Goal: Task Accomplishment & Management: Manage account settings

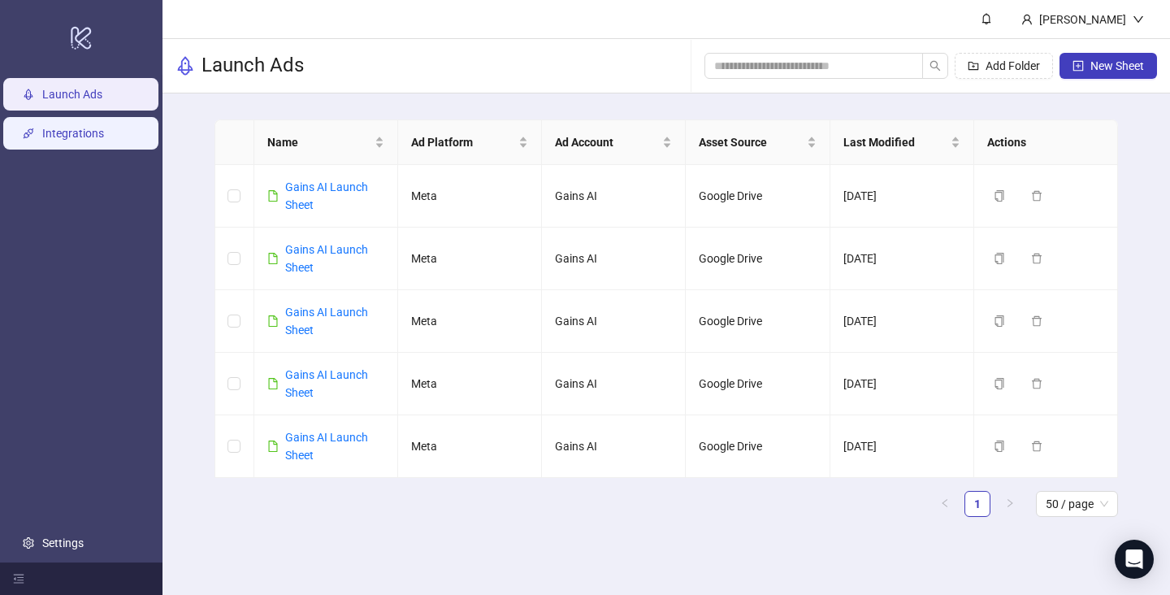
click at [82, 140] on link "Integrations" at bounding box center [73, 133] width 62 height 13
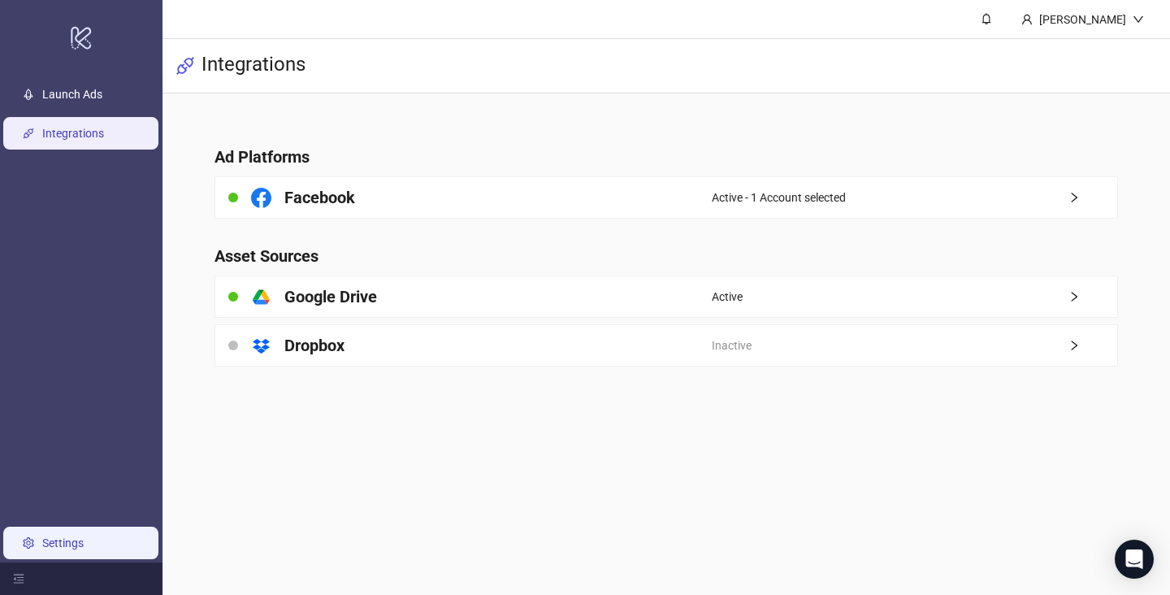
click at [64, 546] on link "Settings" at bounding box center [62, 542] width 41 height 13
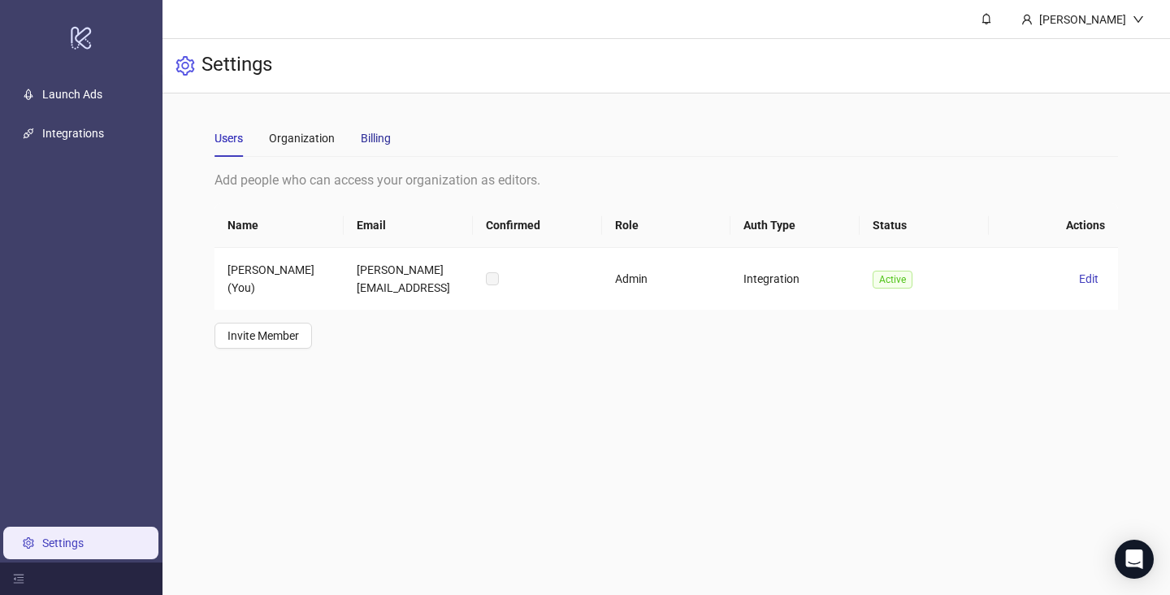
click at [369, 129] on div "Billing" at bounding box center [376, 138] width 30 height 18
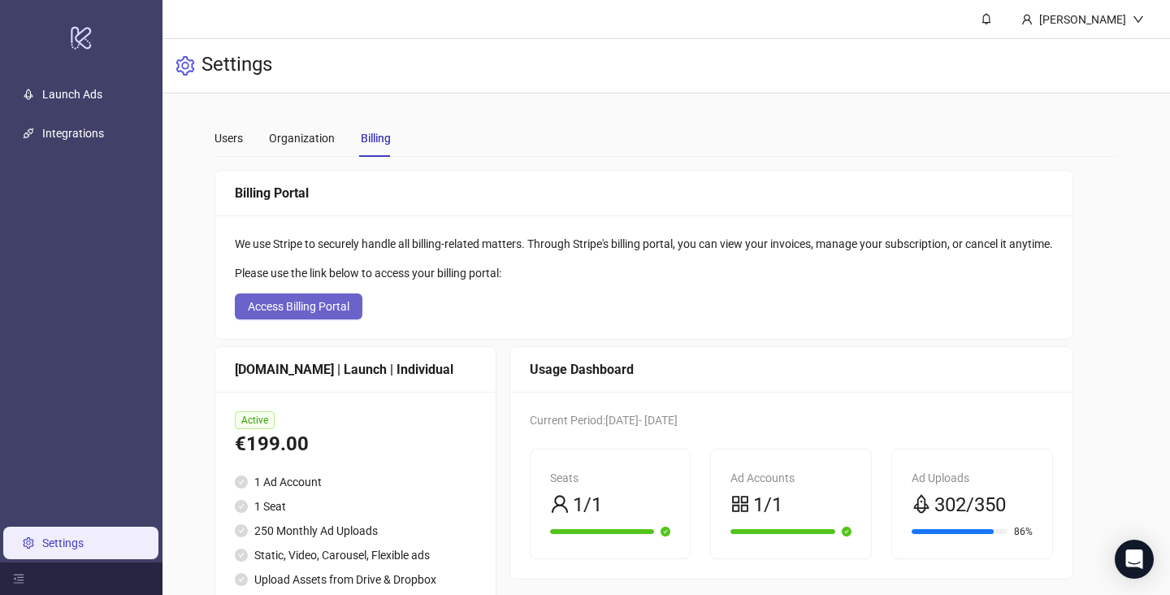
click at [304, 304] on span "Access Billing Portal" at bounding box center [299, 306] width 102 height 13
